Goal: Entertainment & Leisure: Consume media (video, audio)

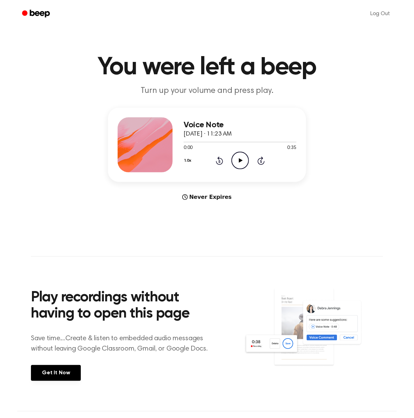
click at [238, 159] on icon "Play Audio" at bounding box center [240, 161] width 18 height 18
click at [242, 155] on icon "Play Audio" at bounding box center [240, 161] width 18 height 18
click at [244, 163] on icon "Play Audio" at bounding box center [240, 161] width 18 height 18
click at [244, 159] on icon "Pause Audio" at bounding box center [240, 161] width 18 height 18
click at [218, 158] on icon at bounding box center [219, 160] width 7 height 8
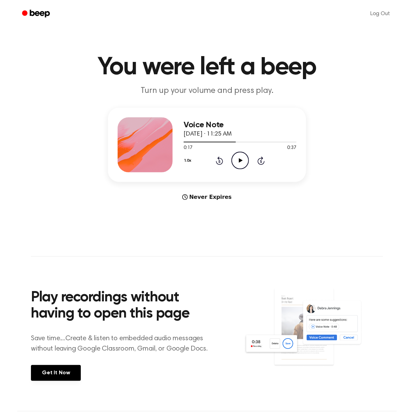
click at [243, 158] on icon "Play Audio" at bounding box center [240, 161] width 18 height 18
click at [239, 164] on icon "Play Audio" at bounding box center [240, 161] width 18 height 18
click at [241, 159] on icon "Play Audio" at bounding box center [240, 161] width 18 height 18
click at [239, 158] on icon at bounding box center [241, 160] width 4 height 4
click at [239, 161] on icon at bounding box center [241, 160] width 4 height 4
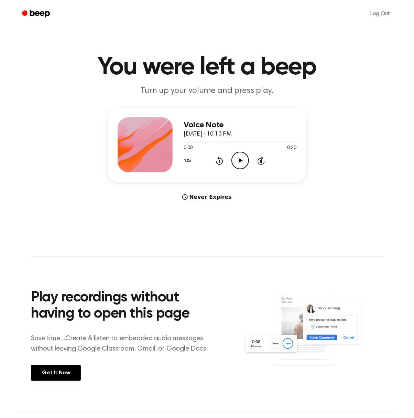
click at [242, 158] on icon "Play Audio" at bounding box center [240, 161] width 18 height 18
